Goal: Task Accomplishment & Management: Complete application form

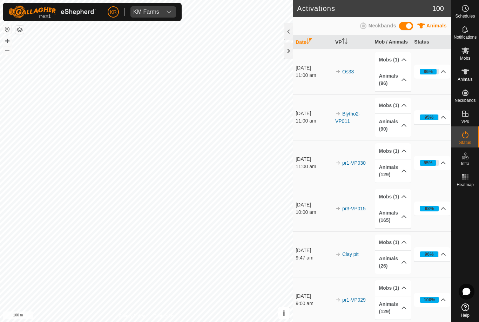
click at [467, 75] on icon at bounding box center [466, 71] width 8 height 8
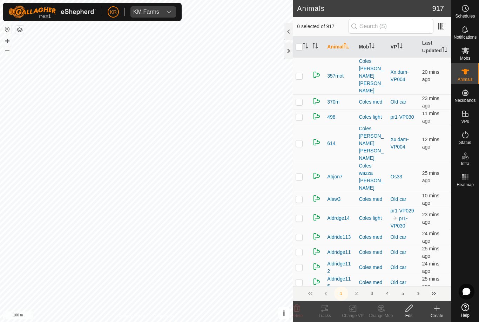
click at [439, 312] on icon at bounding box center [437, 308] width 8 height 8
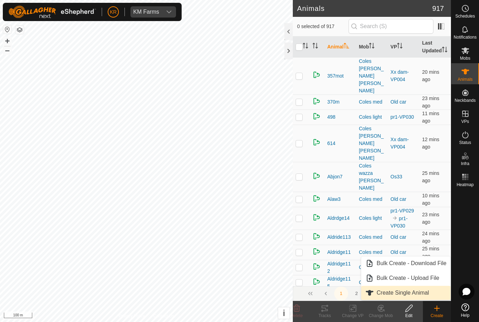
click at [431, 292] on link "Create Single Animal" at bounding box center [407, 293] width 90 height 14
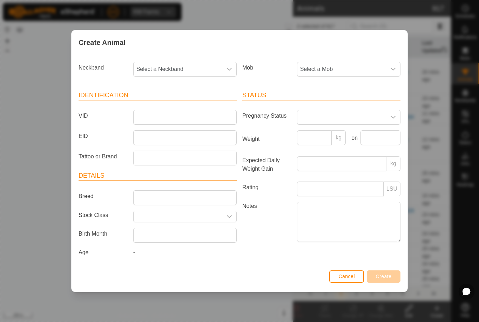
click at [380, 67] on span "Select a Mob" at bounding box center [342, 69] width 89 height 14
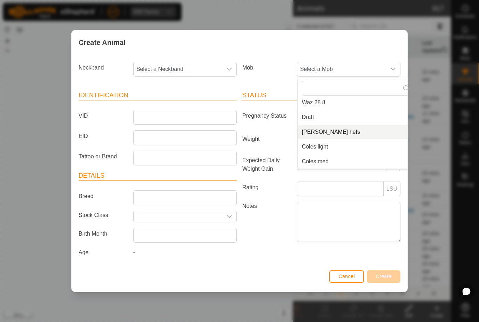
click at [324, 129] on span "[PERSON_NAME] hefs" at bounding box center [331, 132] width 58 height 8
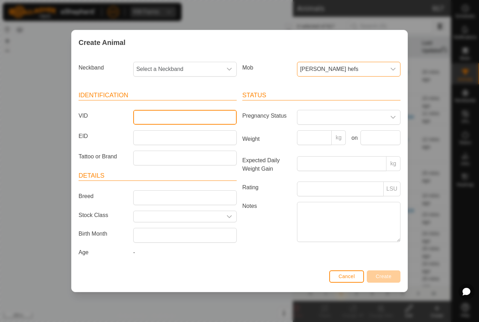
click at [178, 111] on input "VID" at bounding box center [185, 117] width 104 height 15
type input "Sammy1"
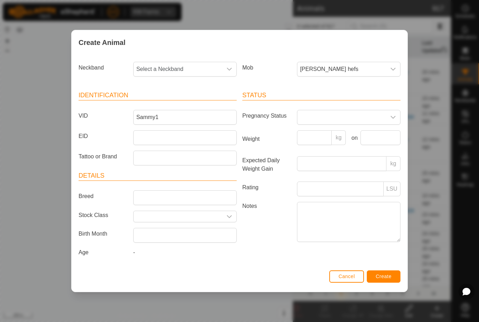
click at [391, 63] on div "dropdown trigger" at bounding box center [393, 69] width 14 height 14
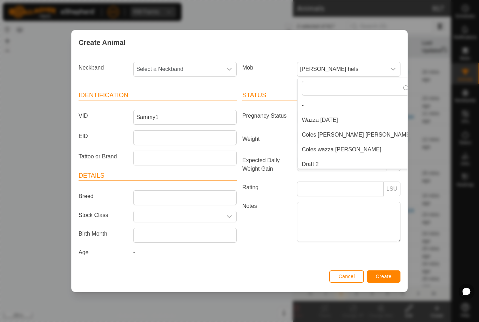
scroll to position [91, 0]
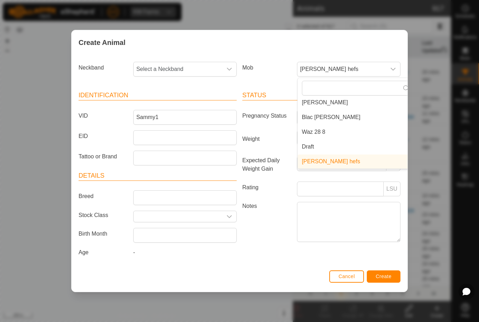
click at [344, 145] on li "Draft" at bounding box center [357, 147] width 118 height 14
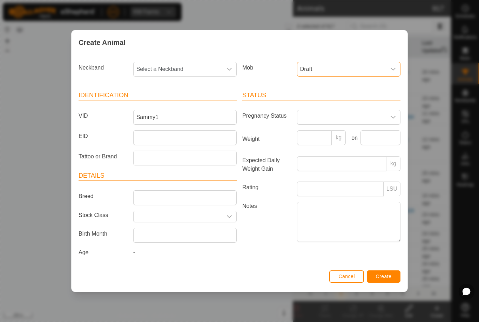
click at [201, 62] on span "Select a Neckband" at bounding box center [178, 69] width 89 height 14
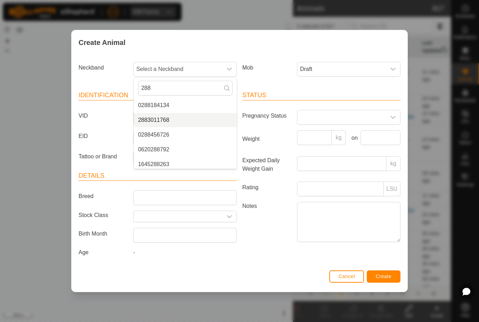
type input "288"
click at [156, 117] on span "2883011768" at bounding box center [153, 120] width 31 height 8
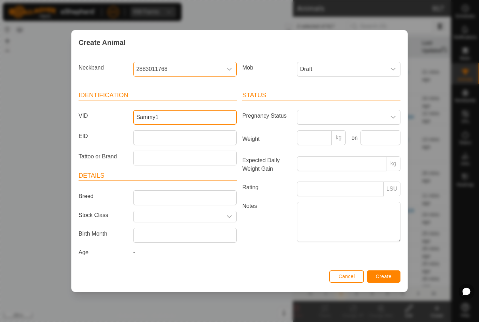
click at [167, 117] on input "Sammy1" at bounding box center [185, 117] width 104 height 15
type input "Sammy41"
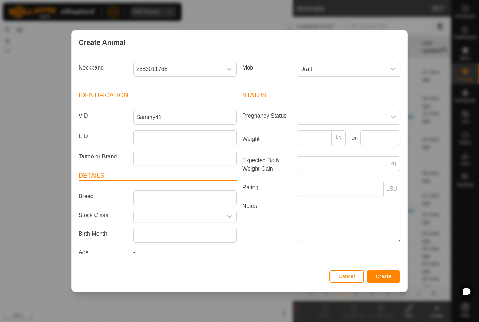
click at [386, 275] on span "Create" at bounding box center [384, 276] width 16 height 6
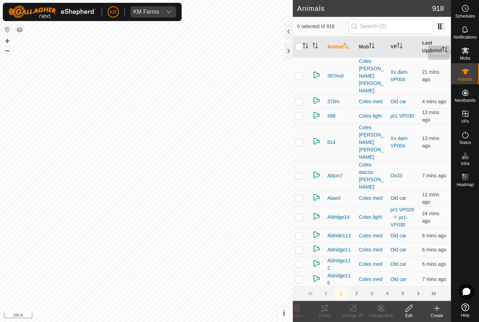
click at [463, 51] on icon at bounding box center [466, 50] width 8 height 8
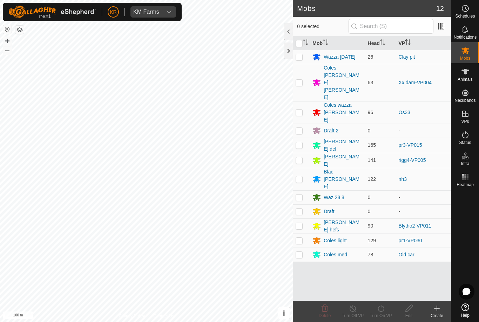
click at [335, 208] on div "Draft" at bounding box center [329, 211] width 11 height 7
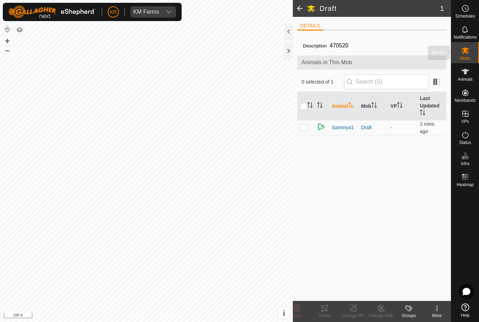
click at [476, 53] on div "Mobs" at bounding box center [466, 52] width 28 height 21
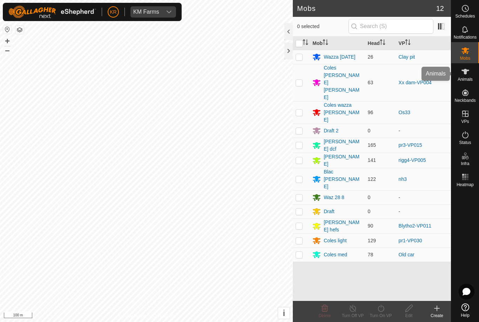
click at [471, 78] on span "Animals" at bounding box center [465, 79] width 15 height 4
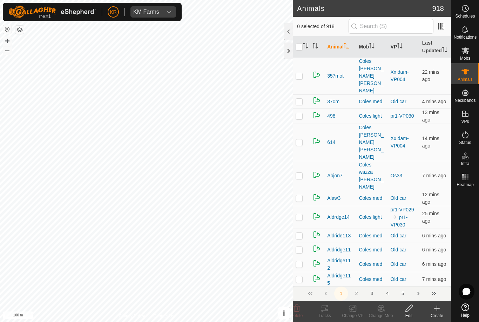
click at [435, 312] on icon at bounding box center [437, 308] width 8 height 8
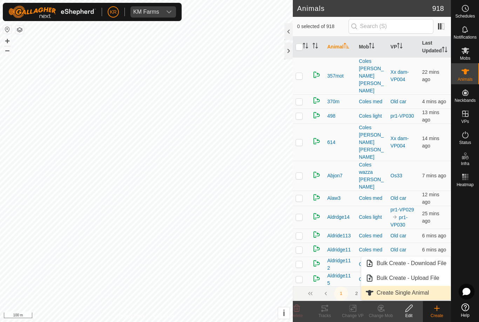
click at [413, 295] on span "Create Single Animal" at bounding box center [403, 293] width 52 height 8
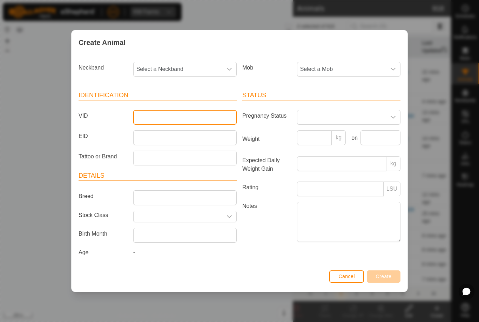
click at [186, 117] on input "VID" at bounding box center [185, 117] width 104 height 15
type input "Sammy42"
click at [337, 68] on span "Select a Mob" at bounding box center [342, 69] width 89 height 14
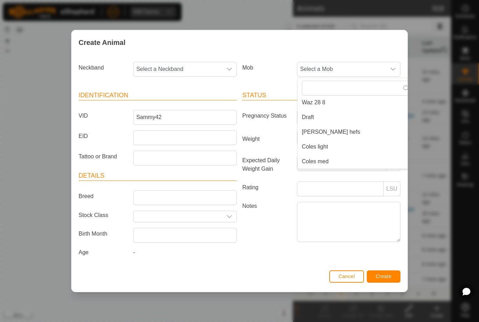
scroll to position [121, 0]
click at [320, 117] on li "Draft" at bounding box center [357, 117] width 118 height 14
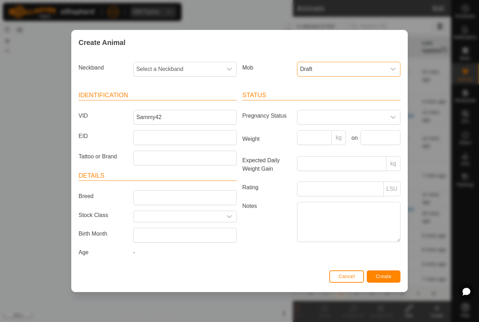
click at [183, 67] on span "Select a Neckband" at bounding box center [178, 69] width 89 height 14
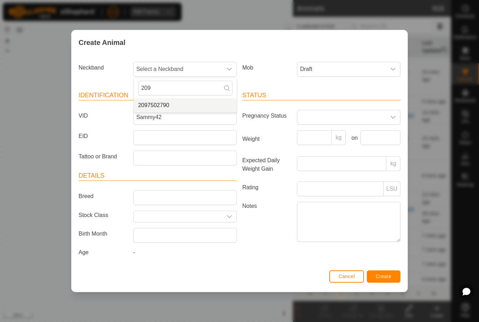
type input "209"
click at [197, 102] on li "2097502790" at bounding box center [185, 105] width 103 height 14
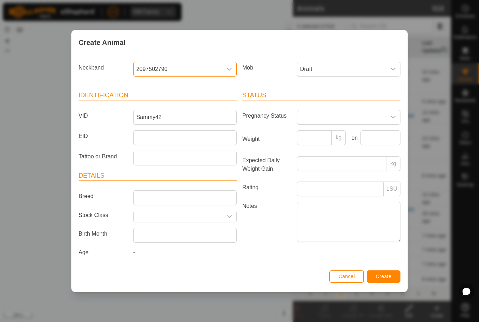
click at [386, 276] on span "Create" at bounding box center [384, 276] width 16 height 6
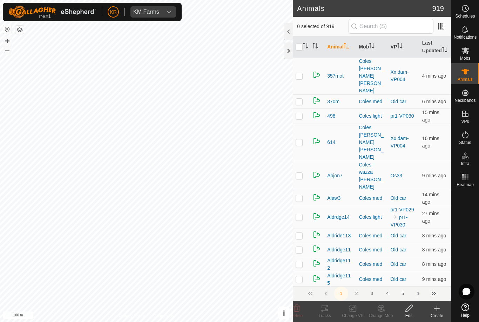
click at [447, 310] on create-svg-icon at bounding box center [437, 308] width 28 height 8
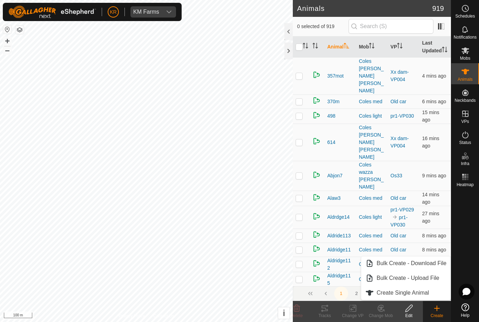
click at [416, 293] on span "Create Single Animal" at bounding box center [403, 293] width 52 height 8
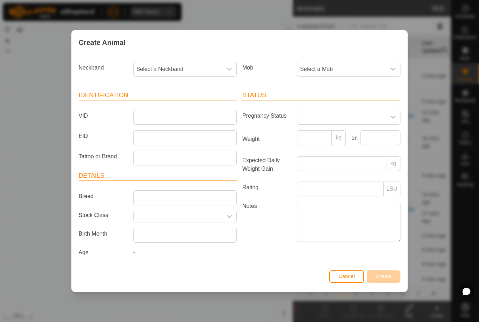
click at [362, 70] on span "Select a Mob" at bounding box center [342, 69] width 89 height 14
click at [319, 116] on li "Draft" at bounding box center [357, 117] width 118 height 14
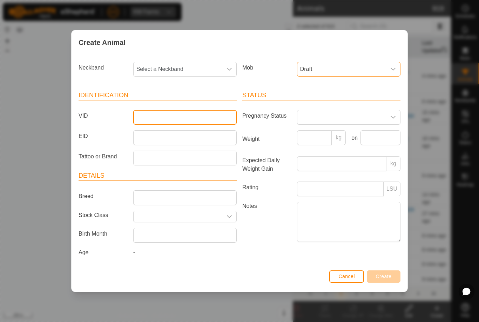
click at [199, 114] on input "VID" at bounding box center [185, 117] width 104 height 15
type input "Sammy43"
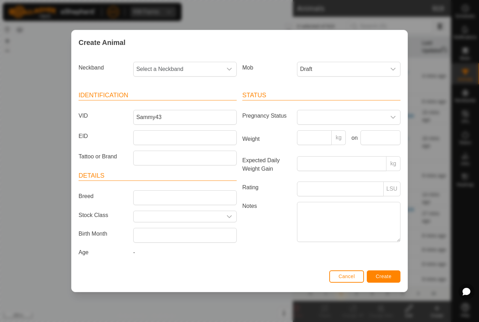
click at [201, 67] on span "Select a Neckband" at bounding box center [178, 69] width 89 height 14
type input "36561"
click at [193, 104] on li "3656126085" at bounding box center [185, 105] width 103 height 14
click at [386, 276] on span "Create" at bounding box center [384, 276] width 16 height 6
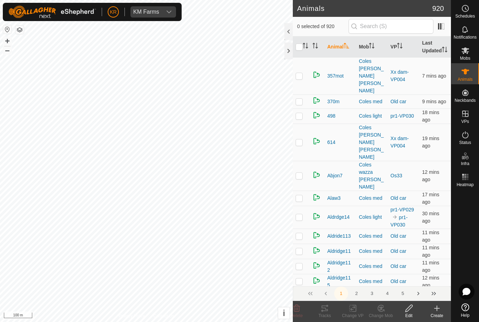
click at [437, 311] on icon at bounding box center [437, 308] width 0 height 5
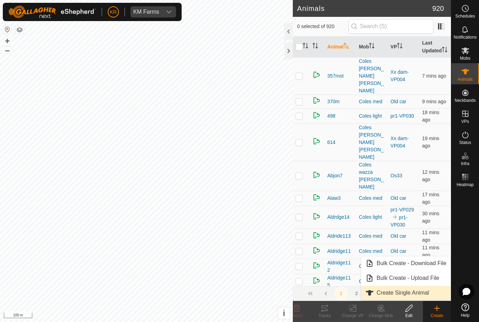
click at [418, 291] on span "Create Single Animal" at bounding box center [403, 293] width 52 height 8
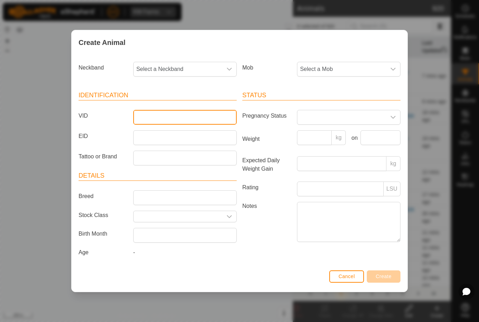
click at [187, 118] on input "VID" at bounding box center [185, 117] width 104 height 15
type input "Sammy44"
click at [342, 64] on span "Select a Mob" at bounding box center [342, 69] width 89 height 14
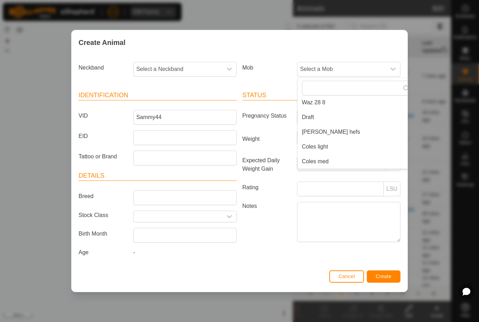
click at [313, 114] on span "Draft" at bounding box center [308, 117] width 12 height 8
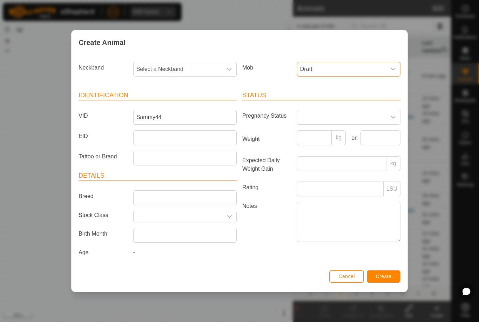
click at [181, 62] on span "Select a Neckband" at bounding box center [178, 69] width 89 height 14
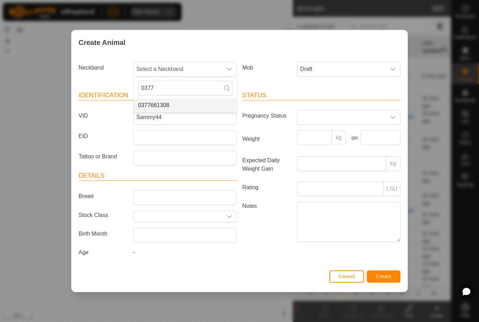
type input "0377"
click at [200, 101] on li "0377661308" at bounding box center [185, 105] width 103 height 14
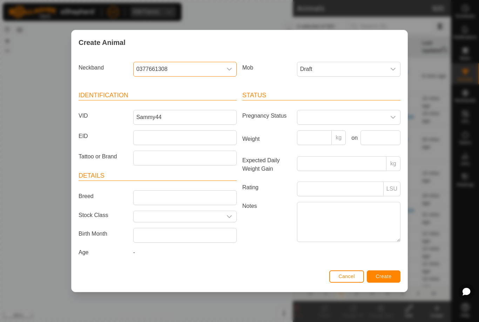
click at [389, 274] on button "Create" at bounding box center [384, 276] width 34 height 12
